Goal: Information Seeking & Learning: Learn about a topic

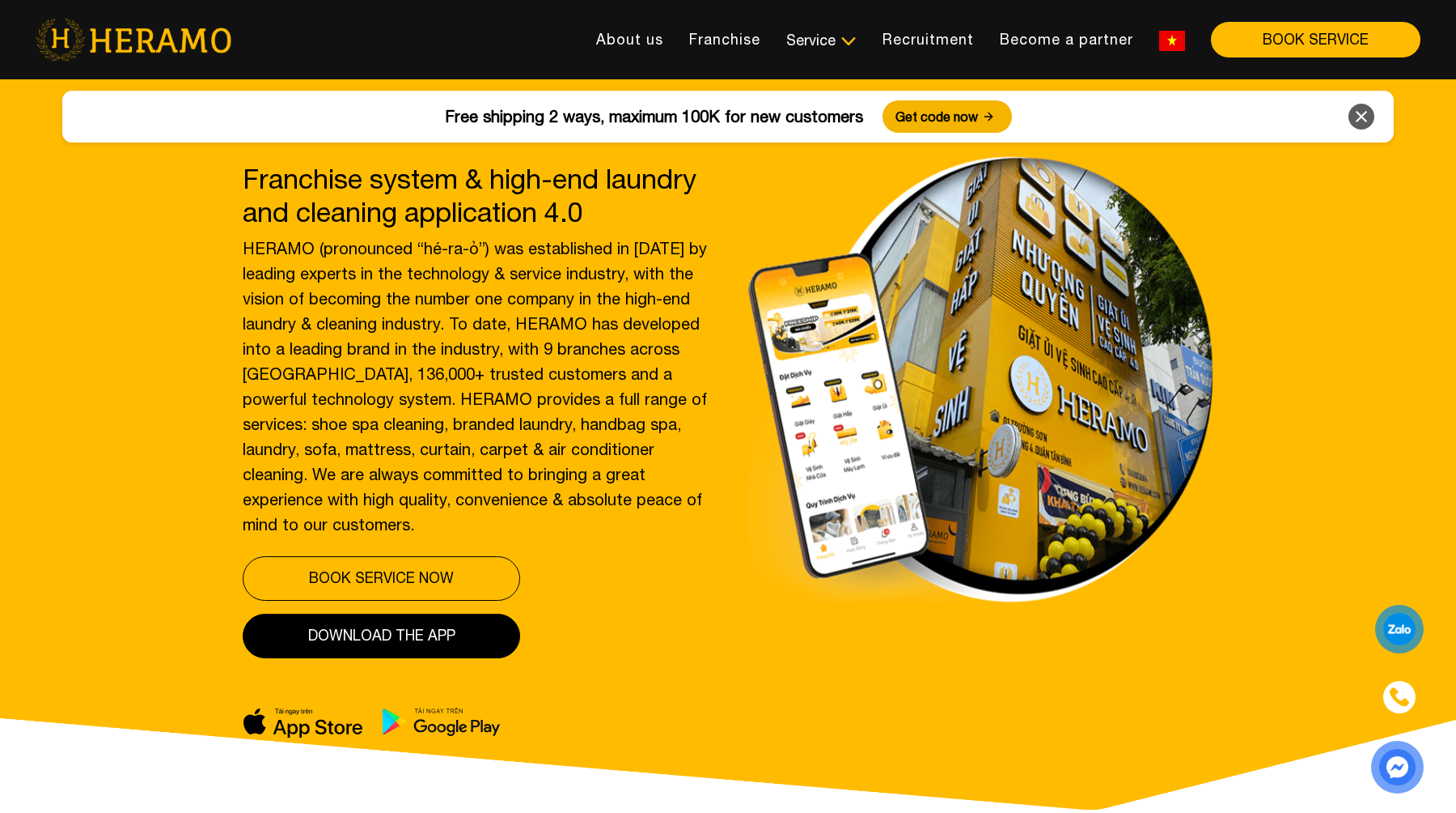
click at [476, 288] on div "HERAMO (pronounced “hé-ra-ỏ”) was established in [DATE] by leading experts in t…" at bounding box center [475, 386] width 466 height 301
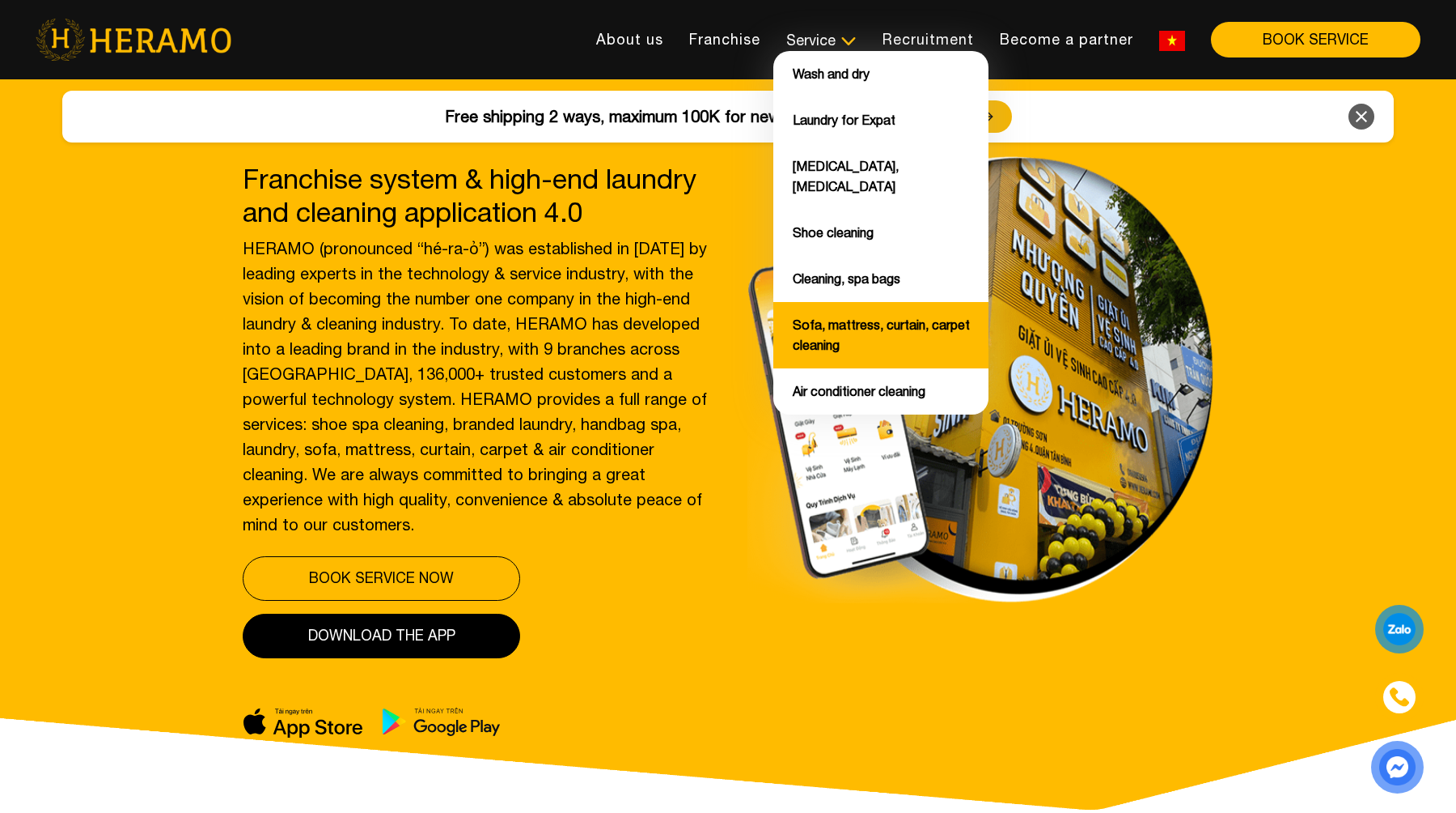
click at [812, 317] on font "Sofa, mattress, curtain, carpet cleaning" at bounding box center [881, 335] width 177 height 35
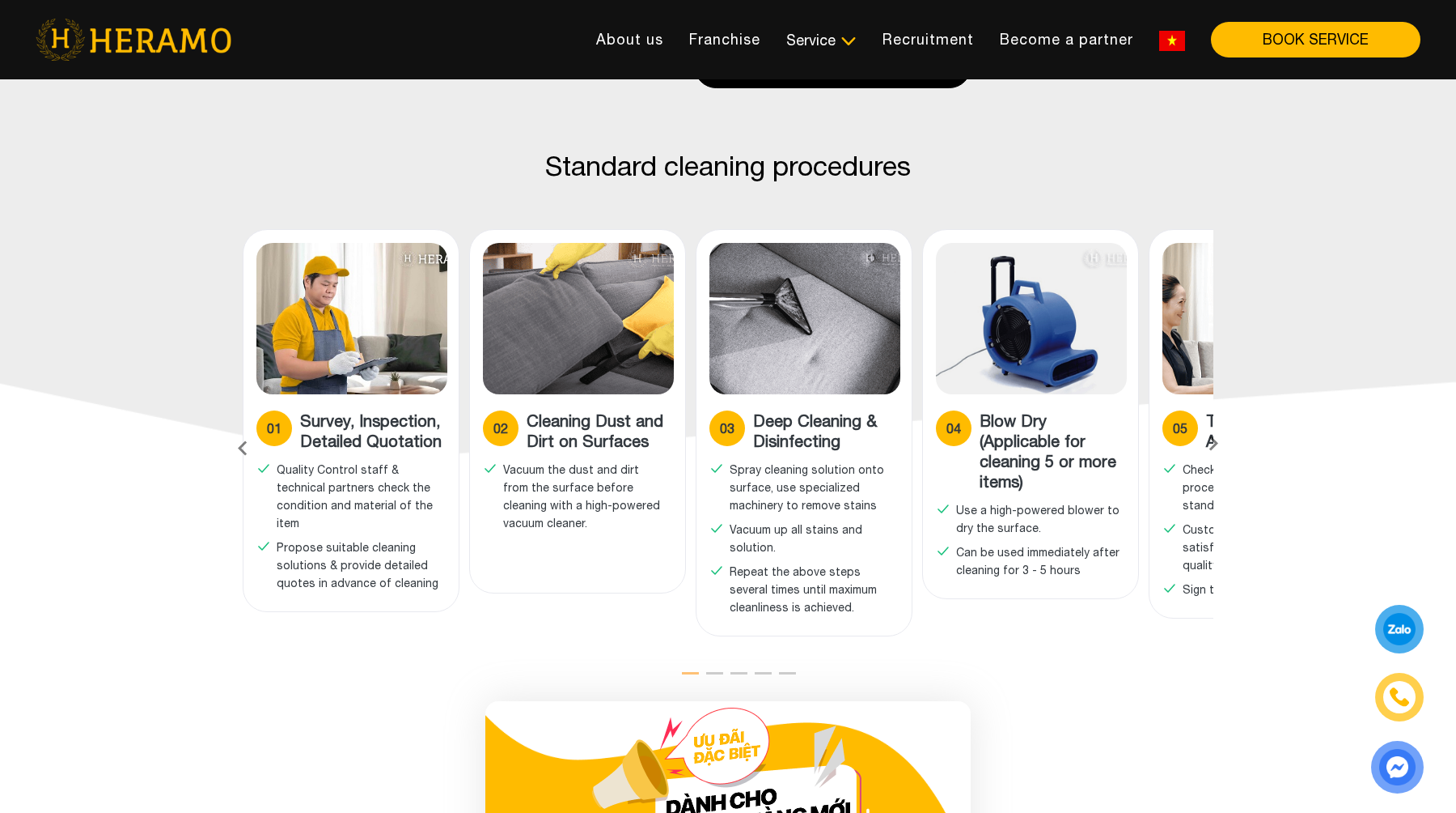
scroll to position [869, 0]
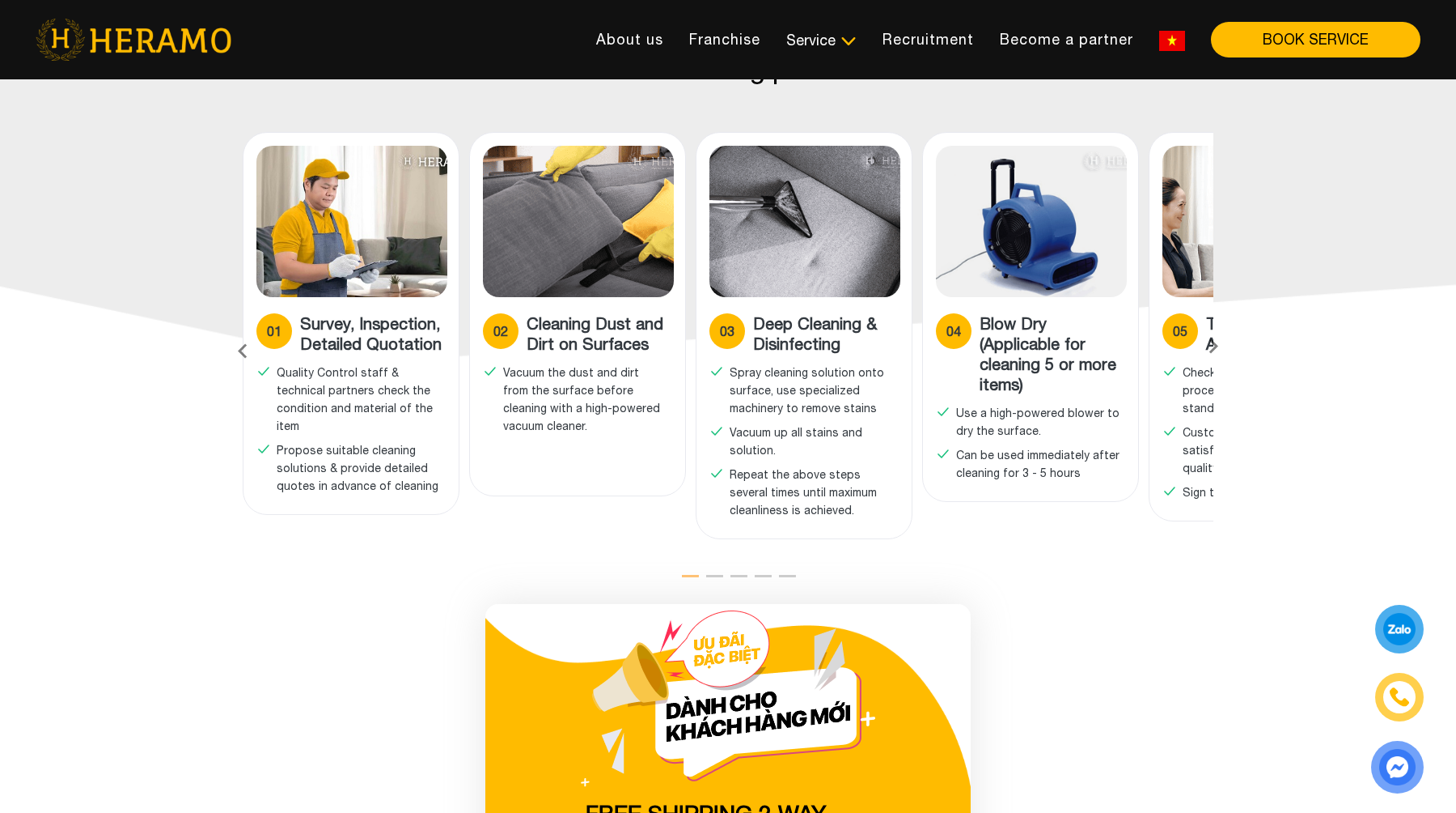
click at [1213, 346] on icon at bounding box center [1213, 351] width 29 height 11
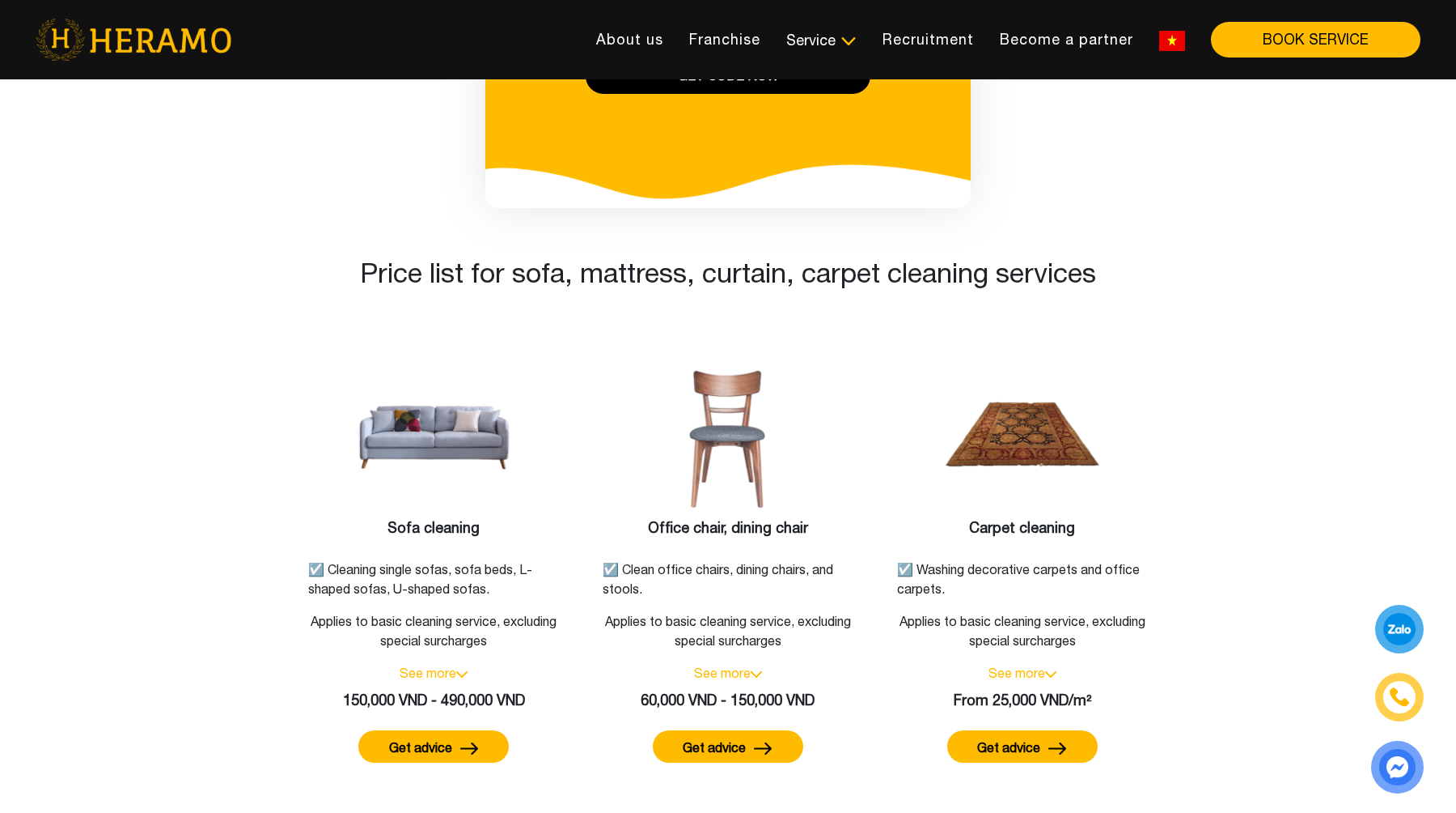
scroll to position [1861, 0]
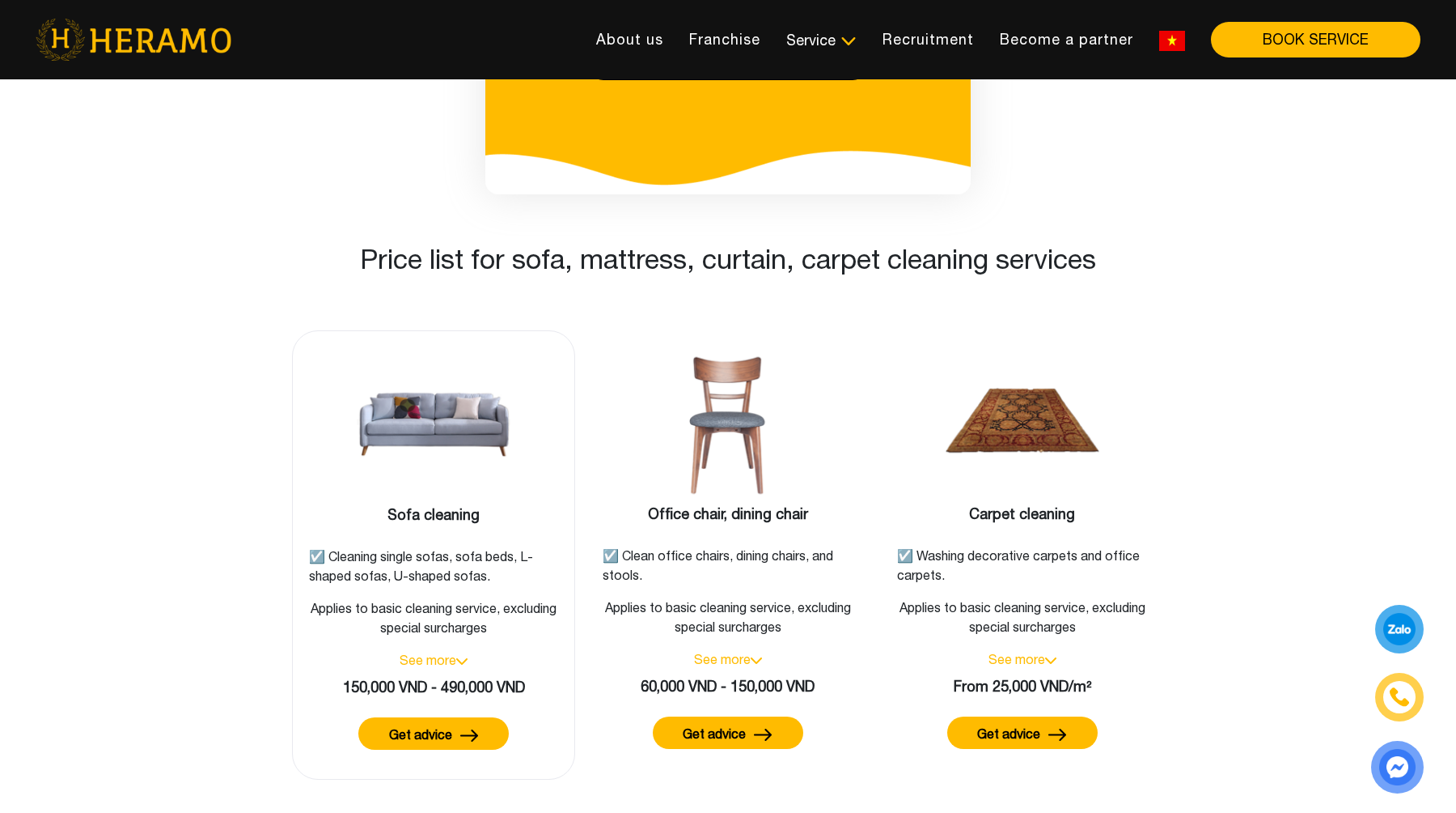
click at [448, 653] on font "See more" at bounding box center [428, 659] width 57 height 15
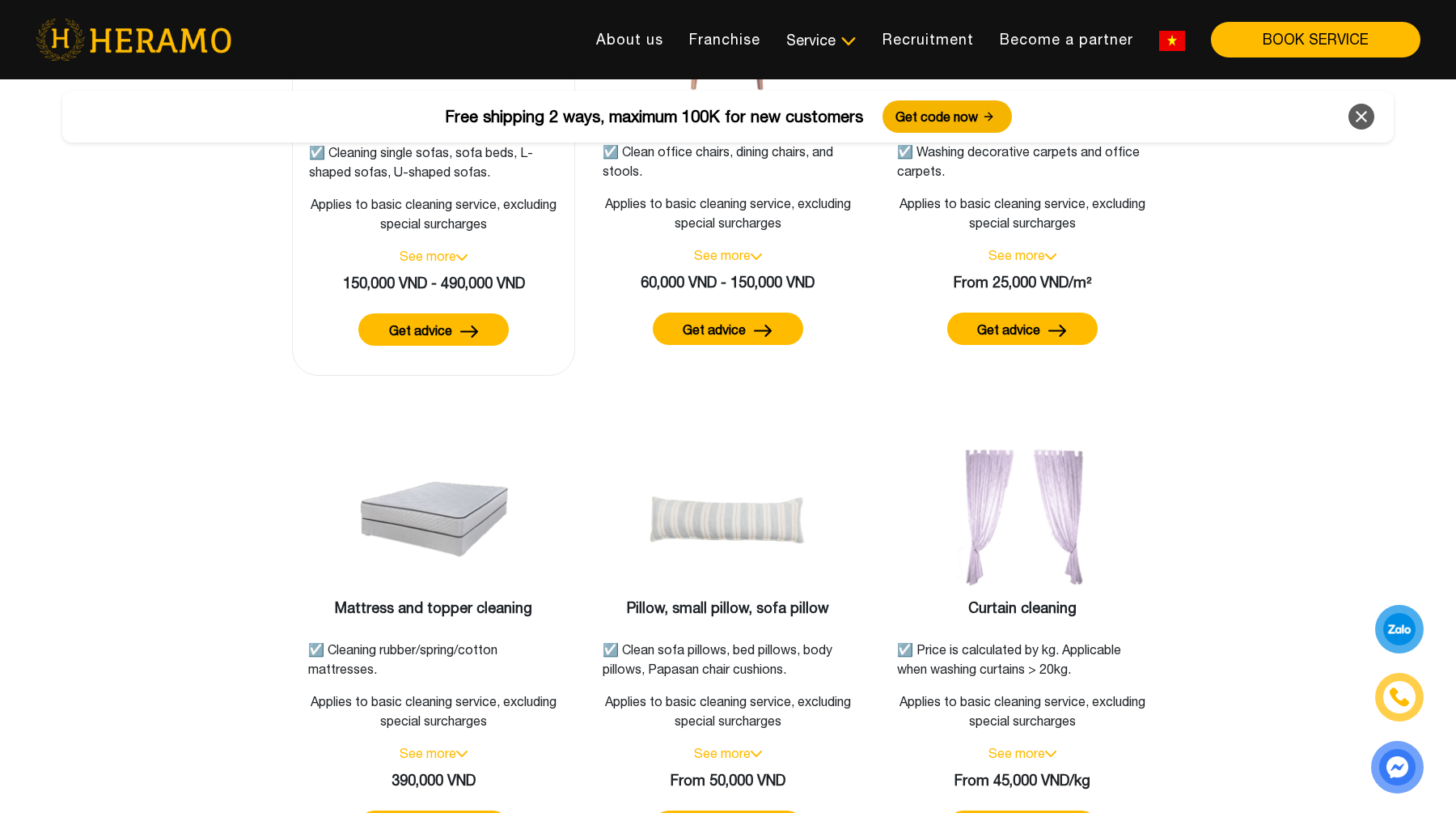
scroll to position [2266, 0]
click at [438, 322] on font "Get advice" at bounding box center [420, 329] width 64 height 15
click at [1404, 626] on div at bounding box center [1399, 628] width 32 height 31
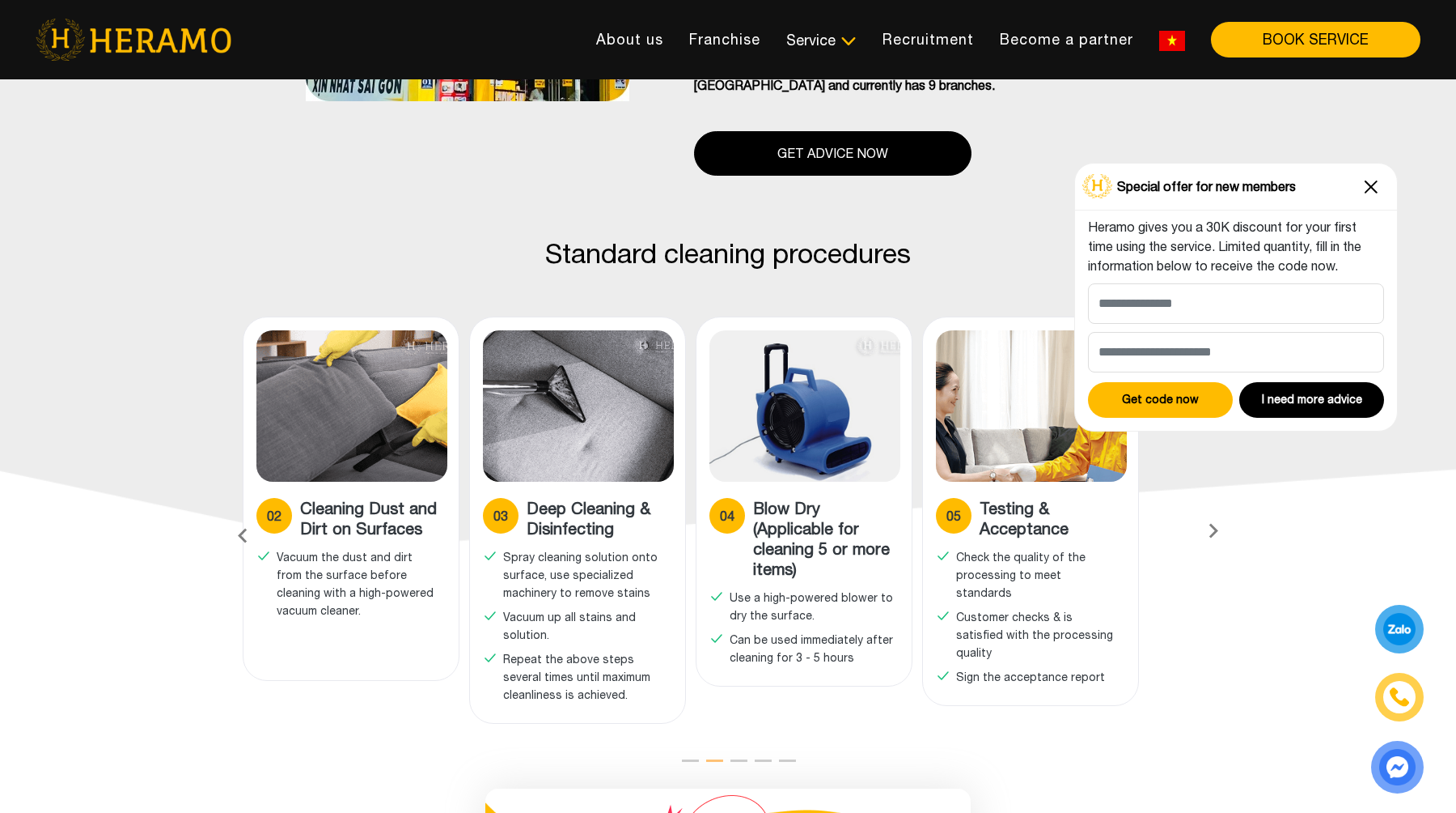
scroll to position [665, 0]
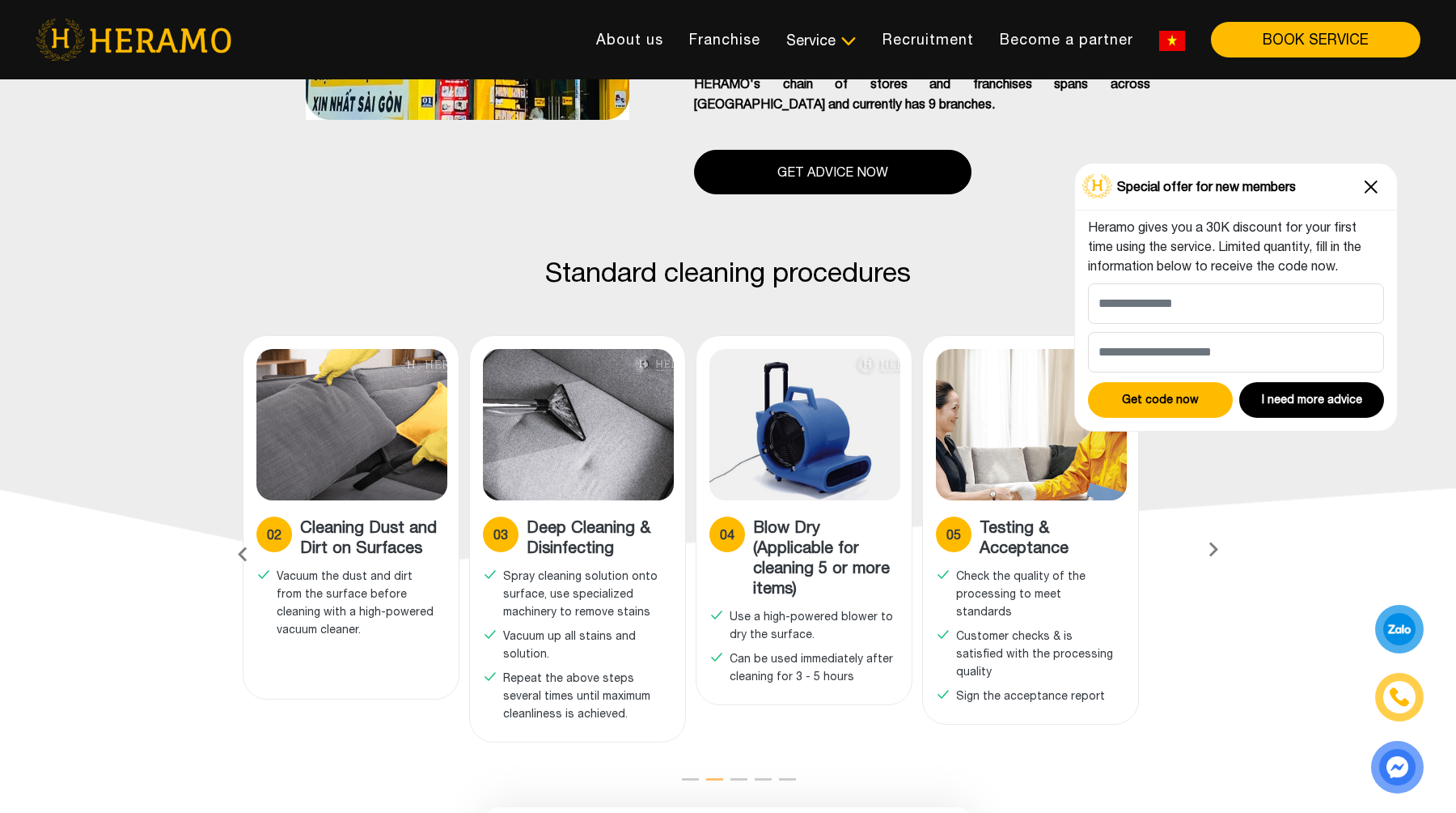
click at [1213, 550] on icon at bounding box center [1213, 555] width 29 height 11
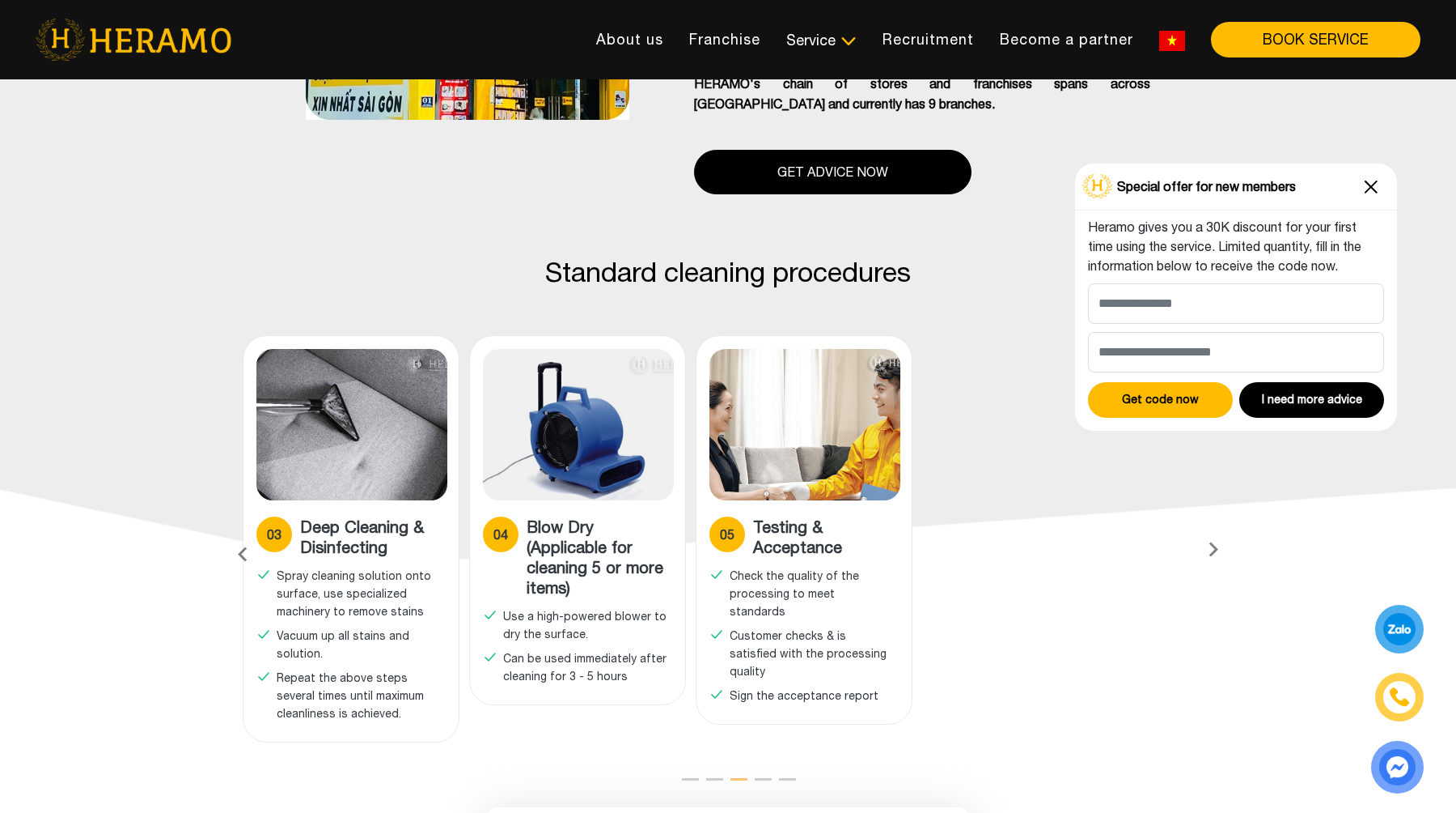
click at [245, 536] on icon at bounding box center [243, 554] width 29 height 44
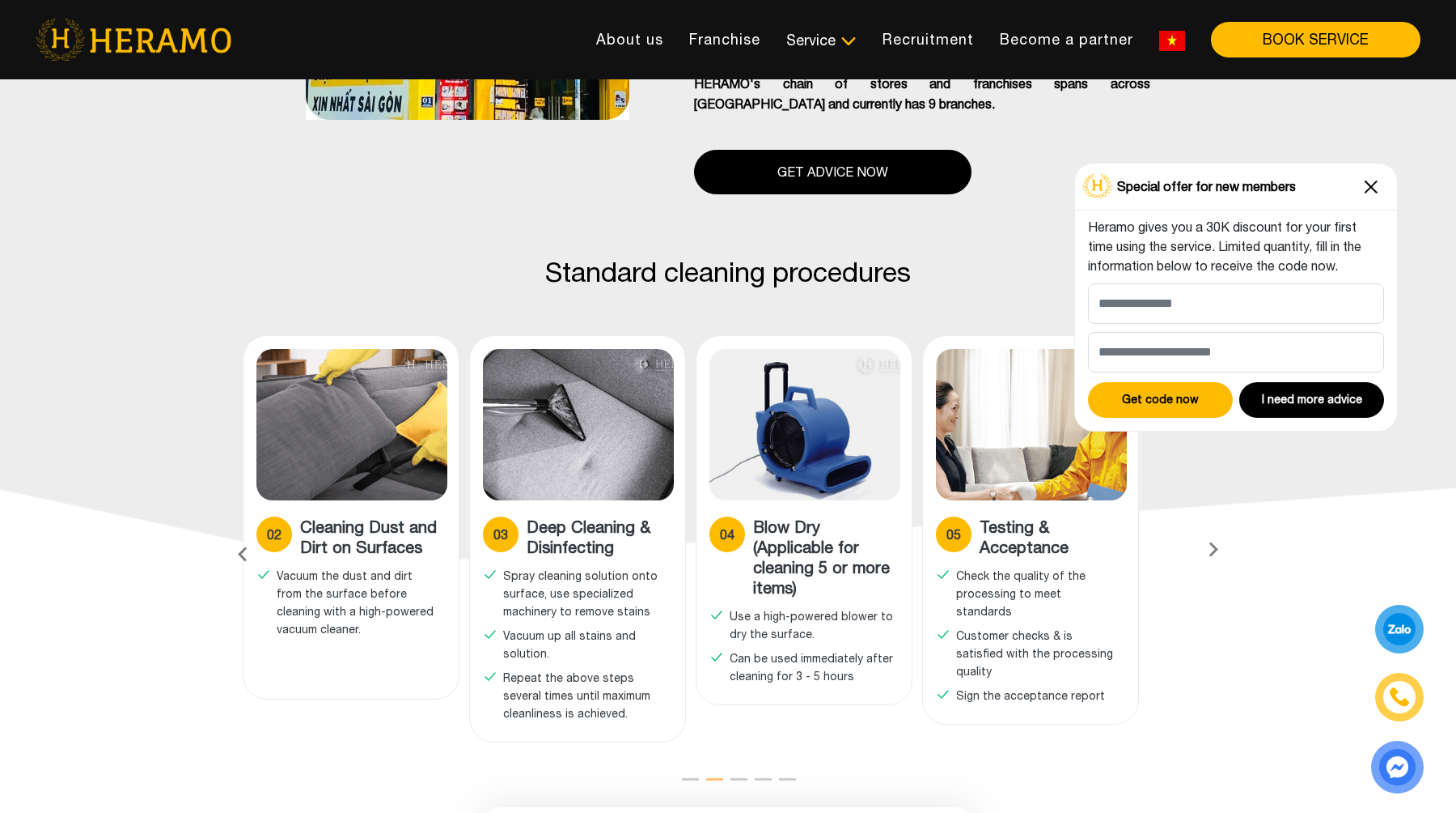
click at [245, 536] on icon at bounding box center [243, 554] width 29 height 44
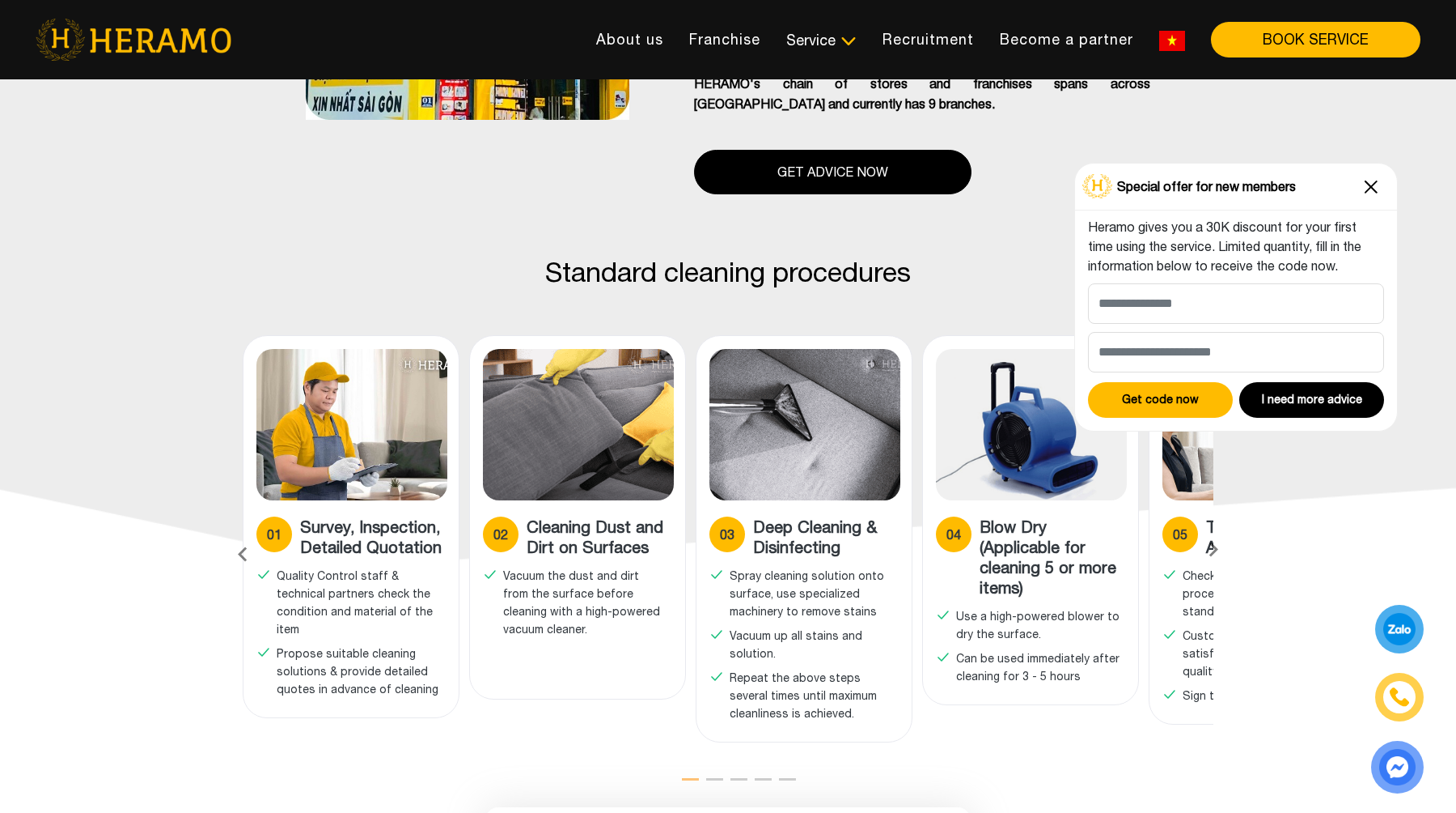
click at [147, 639] on div "Standard cleaning procedures 01 Survey, Inspection, Detailed Quotation Quality …" at bounding box center [728, 515] width 1456 height 519
